Goal: Find specific page/section: Find specific page/section

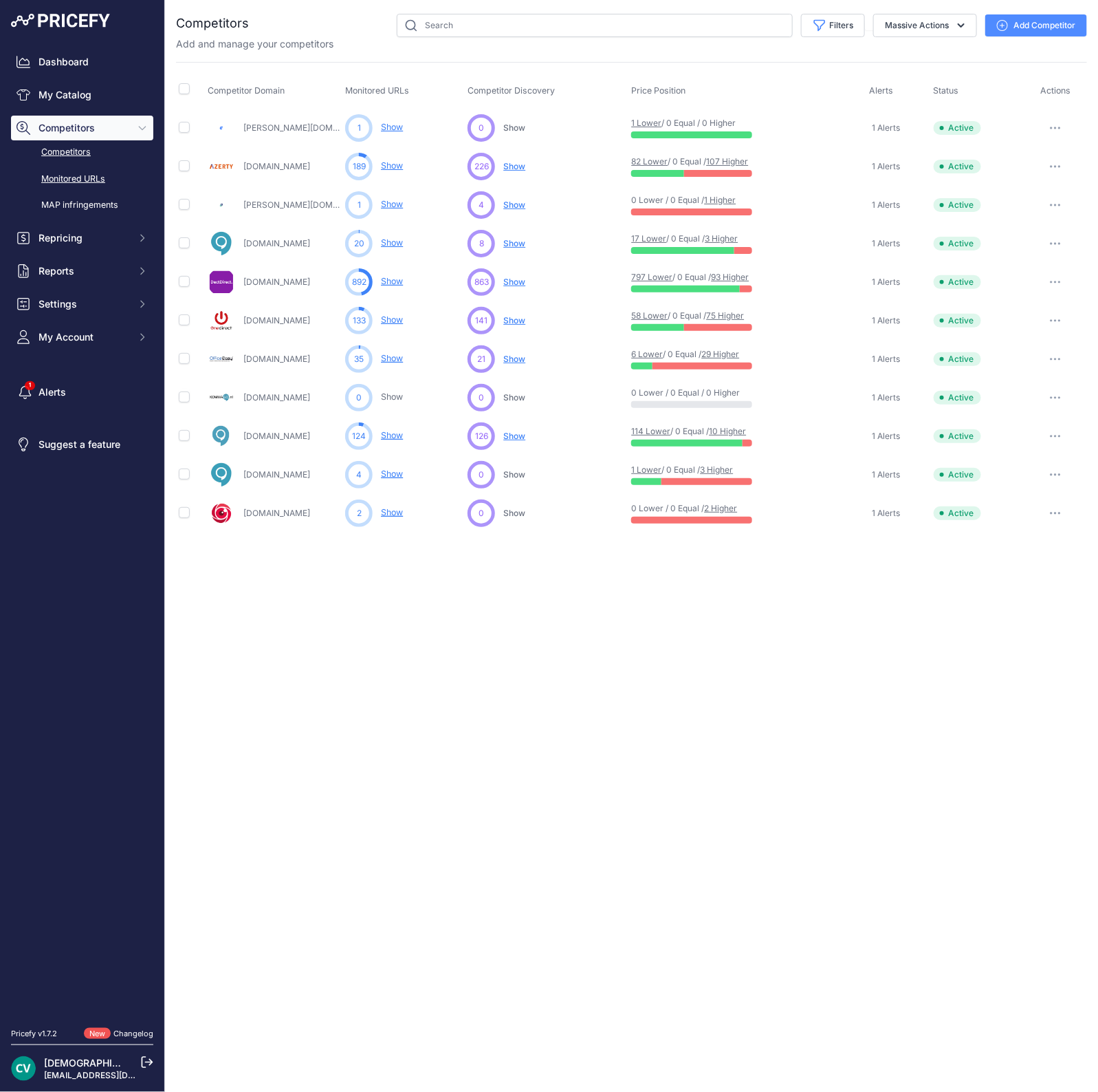
click at [89, 177] on link "Monitored URLs" at bounding box center [81, 179] width 142 height 24
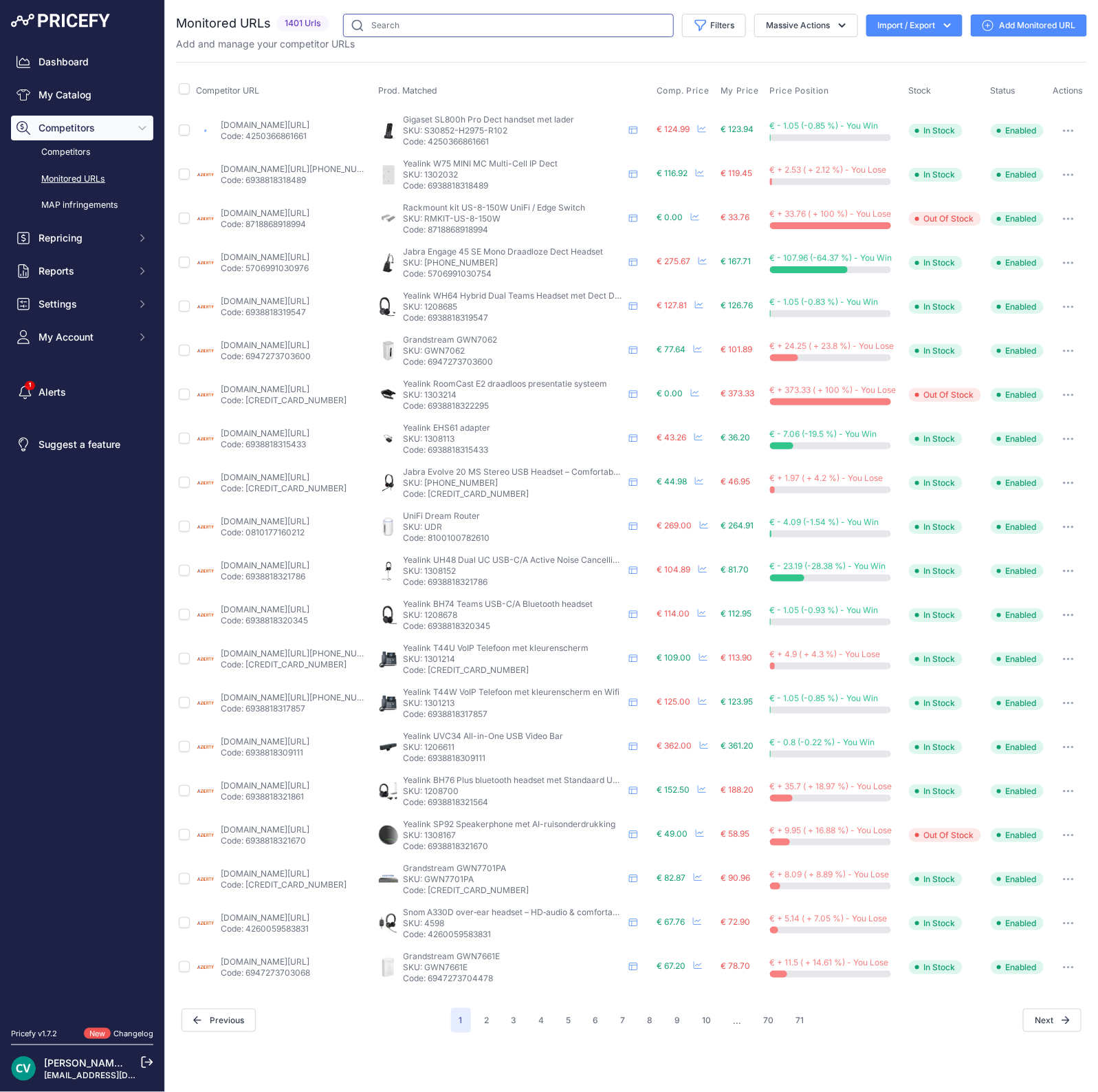
click at [485, 32] on input "text" at bounding box center [508, 25] width 331 height 24
paste input "810084695210"
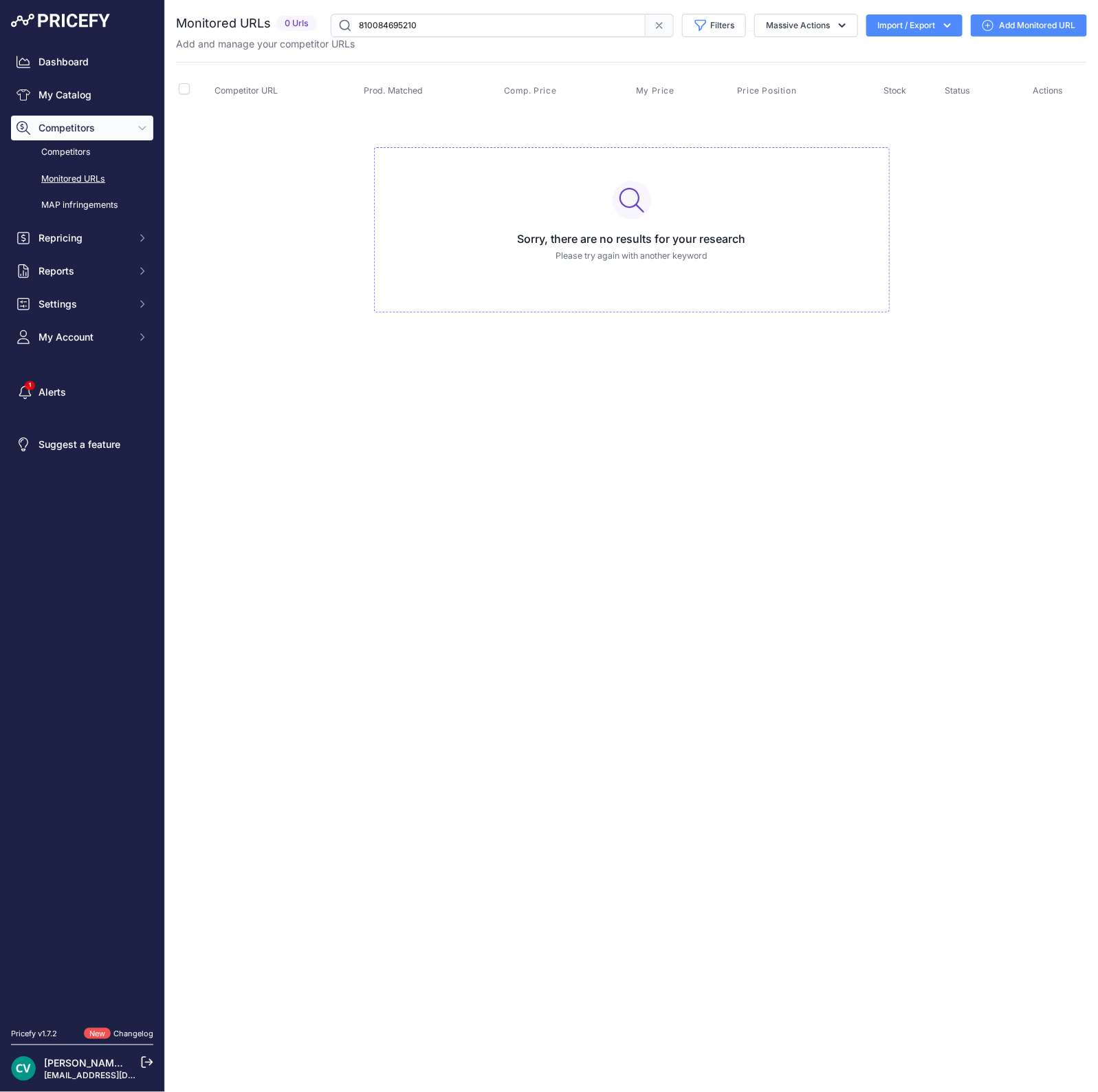
drag, startPoint x: 477, startPoint y: 23, endPoint x: 155, endPoint y: 27, distance: 322.0
click at [212, 21] on div "Monitored URLs 0 Urls" at bounding box center [631, 25] width 911 height 24
click at [445, 23] on input "810084695210" at bounding box center [488, 25] width 315 height 24
drag, startPoint x: 445, startPoint y: 23, endPoint x: 157, endPoint y: 14, distance: 288.1
click at [207, 11] on div "You are not connected to the internet. Monitored URLs" at bounding box center [631, 177] width 911 height 353
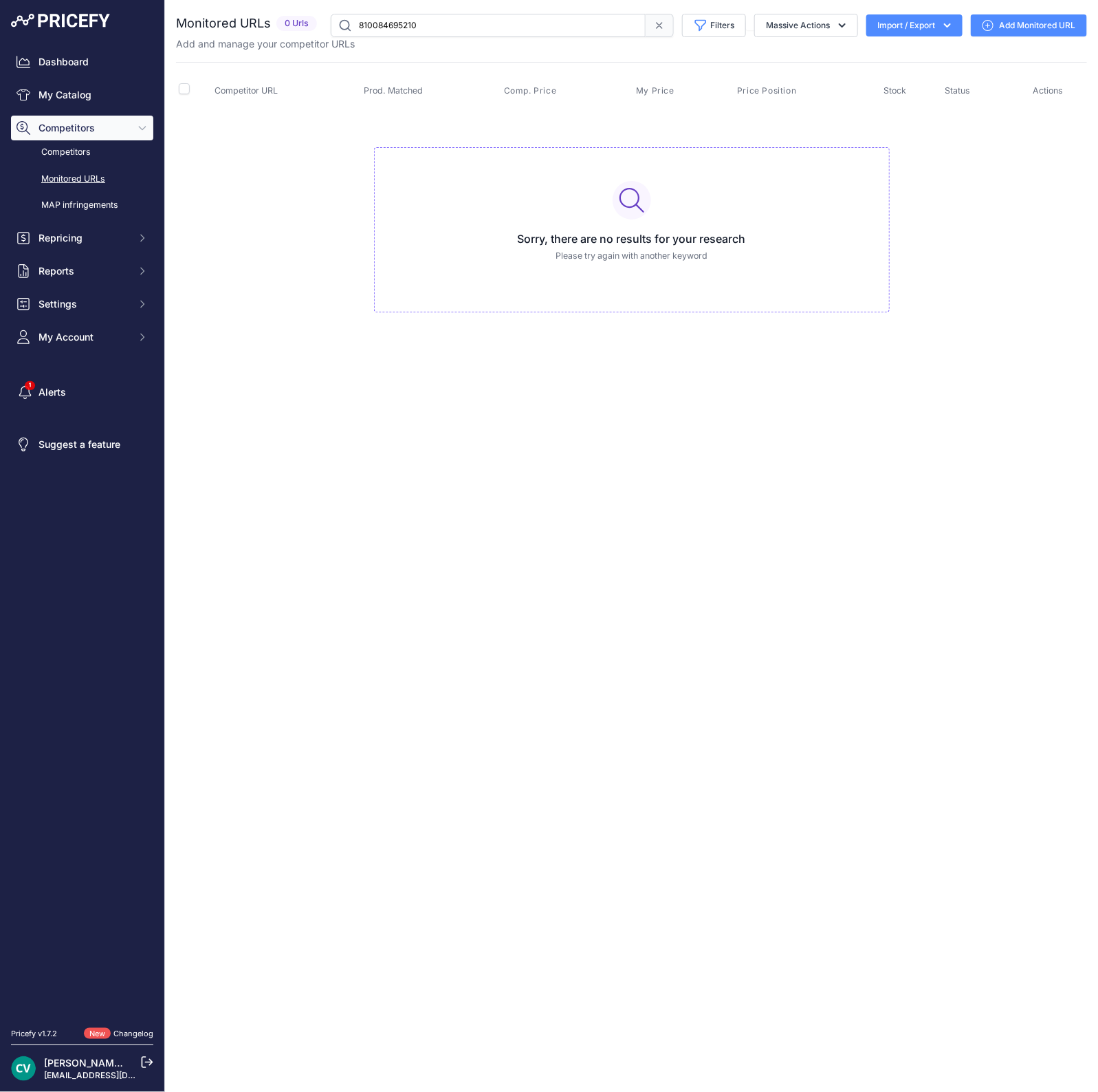
paste input "UniFi Gateway Max"
type input "UniFi Gateway Max"
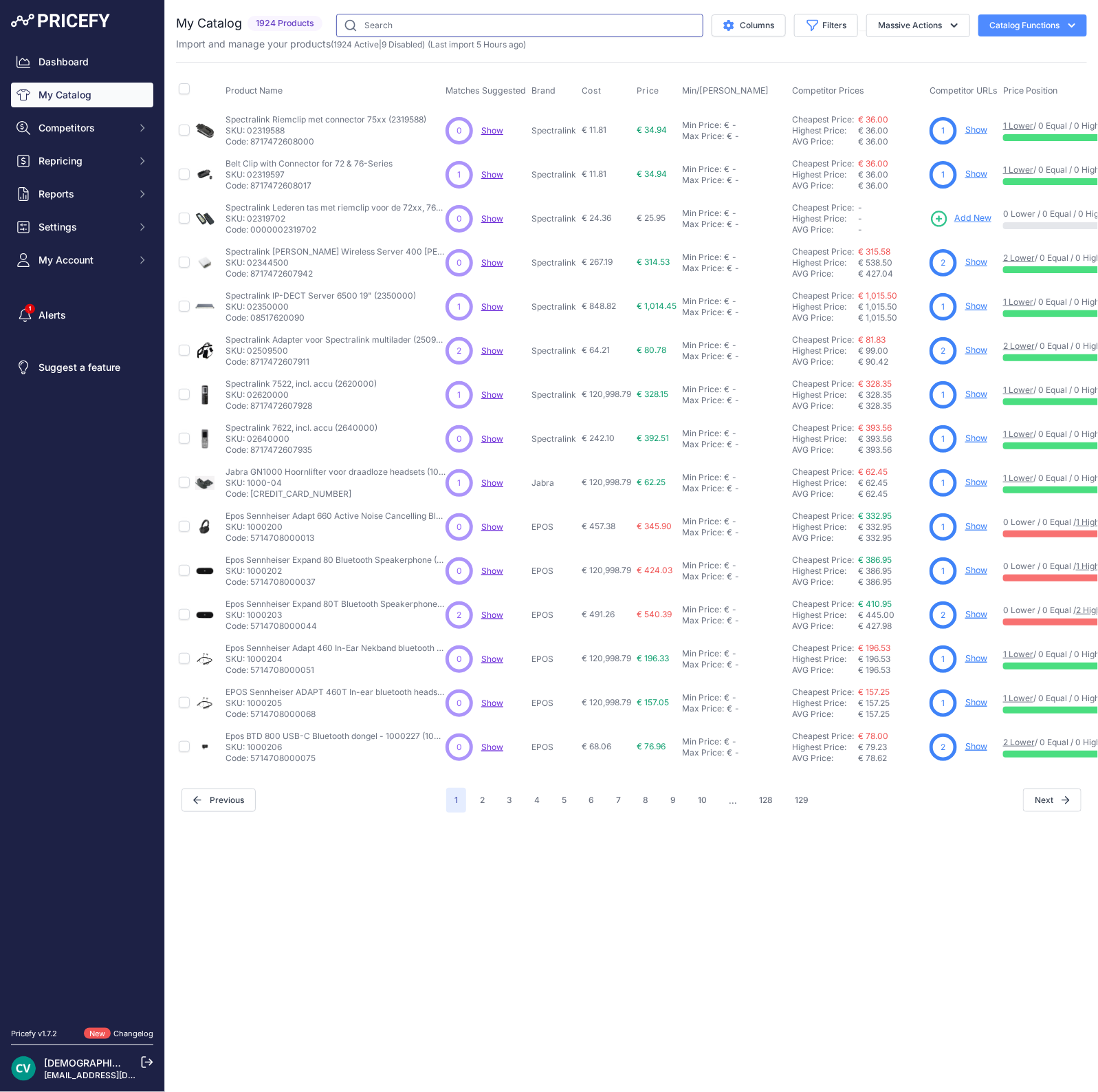
click at [410, 28] on input "text" at bounding box center [520, 25] width 367 height 24
type input "t58w"
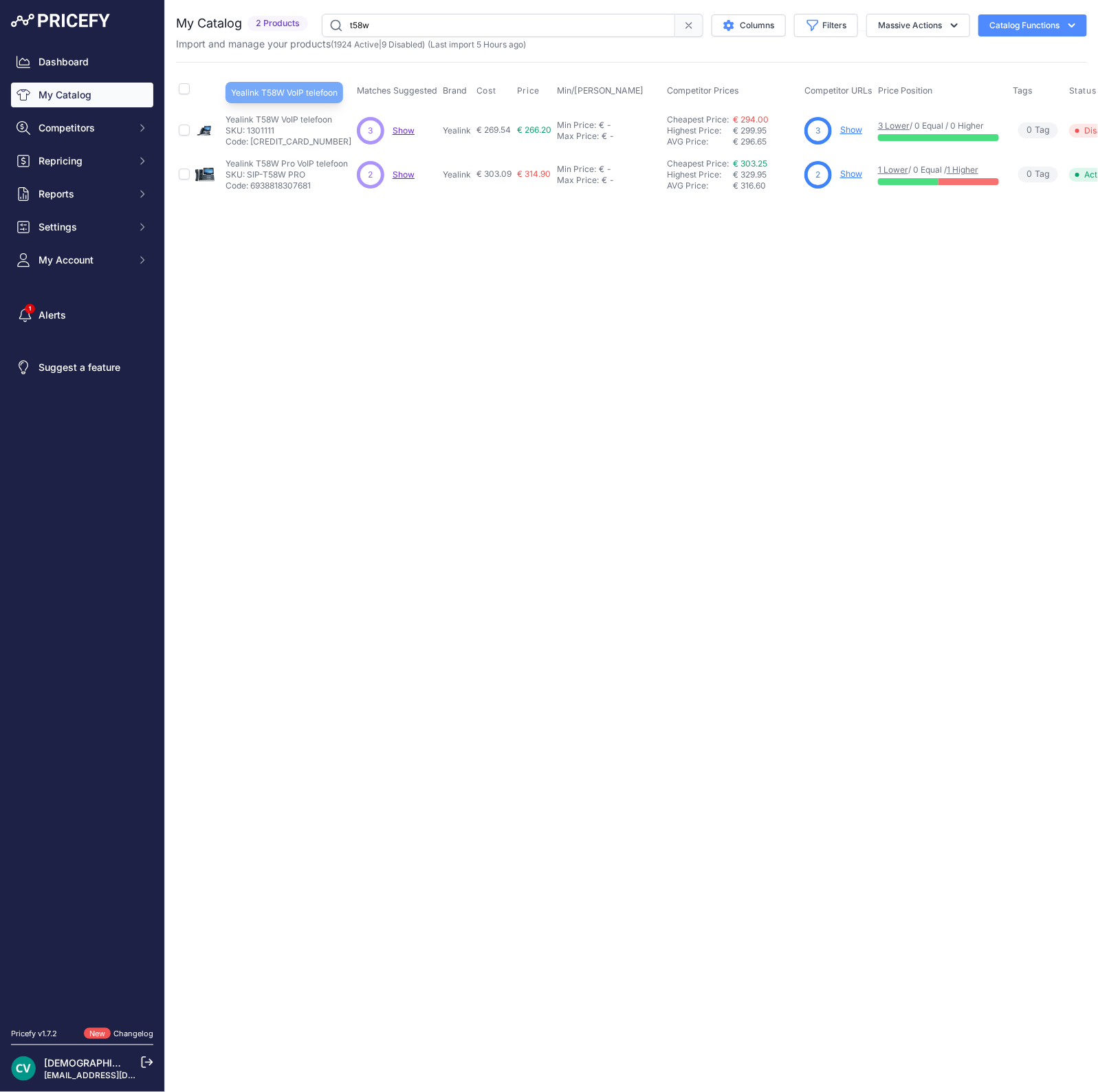
click at [296, 114] on p "Yealink T58W VoIP telefoon" at bounding box center [288, 119] width 126 height 11
